Goal: Information Seeking & Learning: Learn about a topic

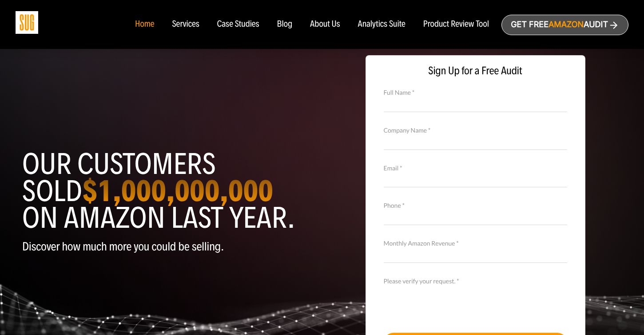
click at [182, 26] on div "Services" at bounding box center [185, 25] width 27 height 10
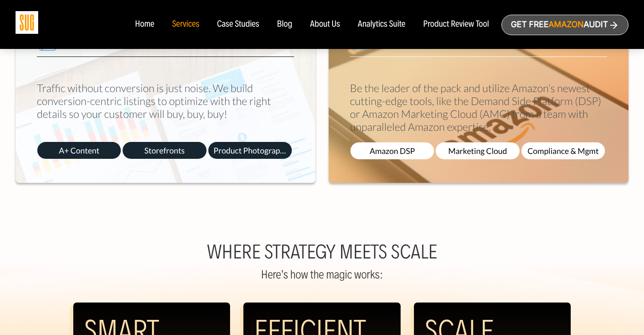
scroll to position [1096, 0]
